Goal: Information Seeking & Learning: Learn about a topic

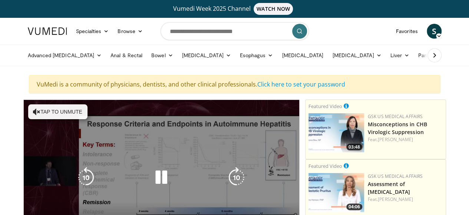
click at [49, 111] on button "Tap to unmute" at bounding box center [57, 111] width 59 height 15
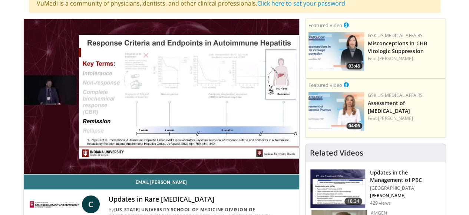
scroll to position [86, 0]
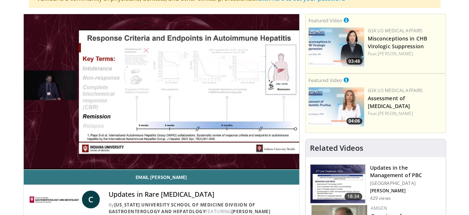
click at [282, 169] on video-js "**********" at bounding box center [161, 91] width 275 height 155
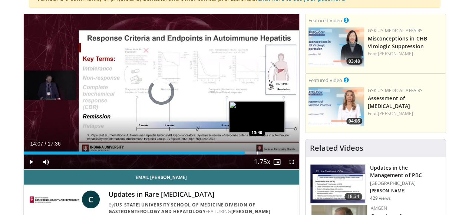
click at [257, 154] on div "Progress Bar" at bounding box center [257, 152] width 1 height 3
click at [231, 154] on div "Loaded : 86.17% 13:16 13:16" at bounding box center [161, 150] width 275 height 7
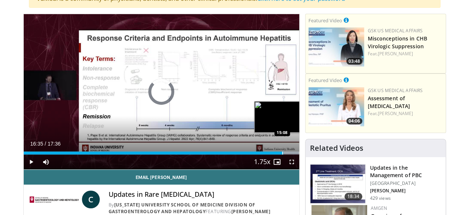
click at [282, 154] on div "Progress Bar" at bounding box center [282, 152] width 1 height 3
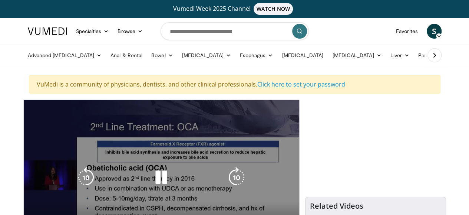
click at [153, 180] on icon "Video Player" at bounding box center [161, 177] width 21 height 21
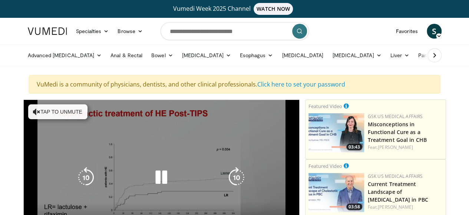
click at [53, 110] on button "Tap to unmute" at bounding box center [57, 111] width 59 height 15
click at [268, 146] on div "10 seconds Tap to unmute" at bounding box center [161, 177] width 275 height 155
click at [151, 182] on icon "Video Player" at bounding box center [161, 177] width 21 height 21
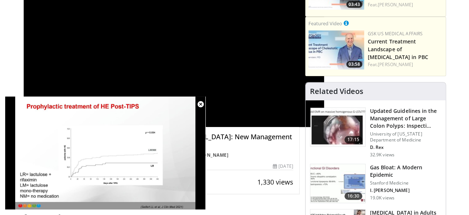
scroll to position [155, 0]
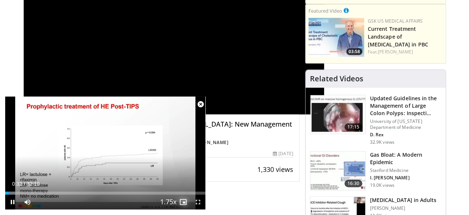
click at [180, 201] on span "Video Player" at bounding box center [183, 201] width 15 height 15
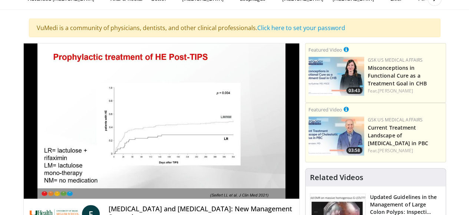
scroll to position [50, 0]
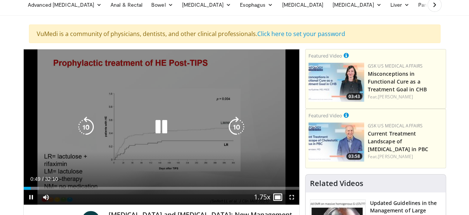
click at [108, 72] on div "10 seconds Tap to unmute" at bounding box center [161, 126] width 275 height 155
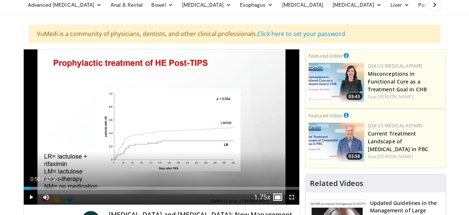
click at [295, 204] on span "Video Player" at bounding box center [291, 196] width 15 height 15
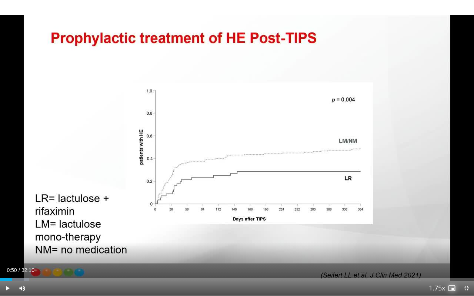
click at [451, 214] on span "Video Player" at bounding box center [452, 288] width 15 height 15
